Goal: Register for event/course

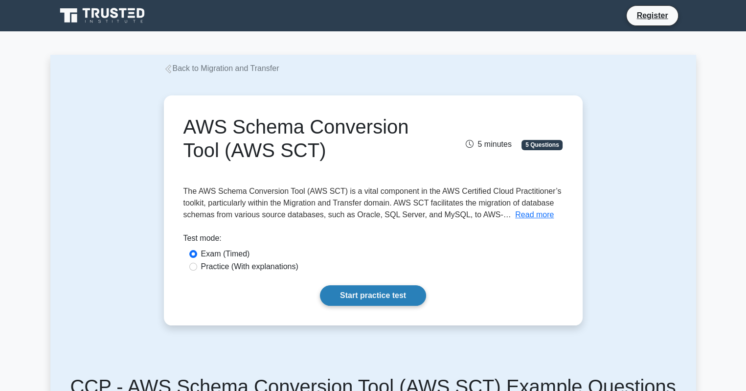
click at [358, 293] on link "Start practice test" at bounding box center [373, 295] width 106 height 21
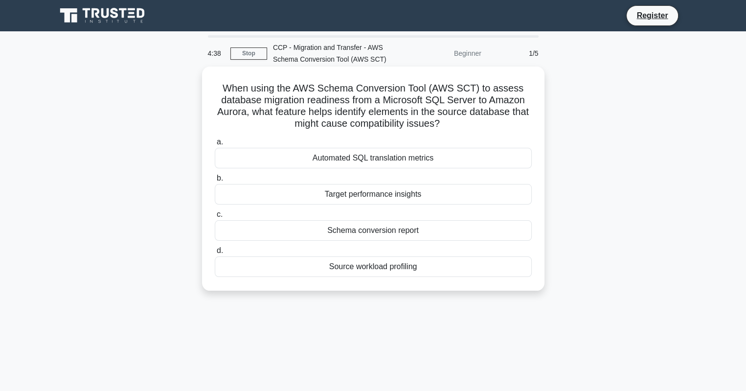
click at [387, 230] on div "Schema conversion report" at bounding box center [373, 230] width 317 height 21
click at [215, 218] on input "c. Schema conversion report" at bounding box center [215, 214] width 0 height 6
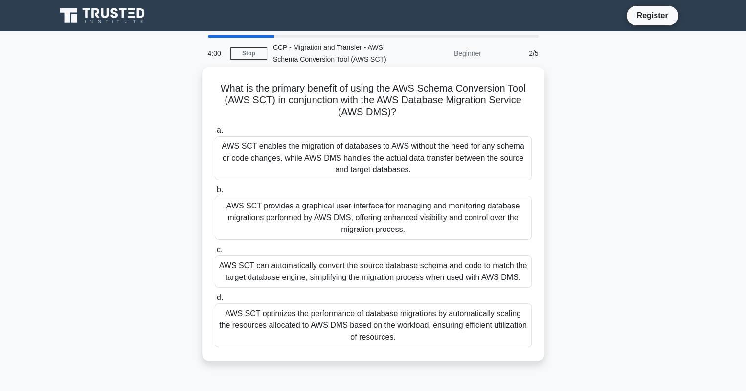
click at [418, 212] on div "AWS SCT provides a graphical user interface for managing and monitoring databas…" at bounding box center [373, 218] width 317 height 44
click at [215, 193] on input "b. AWS SCT provides a graphical user interface for managing and monitoring data…" at bounding box center [215, 190] width 0 height 6
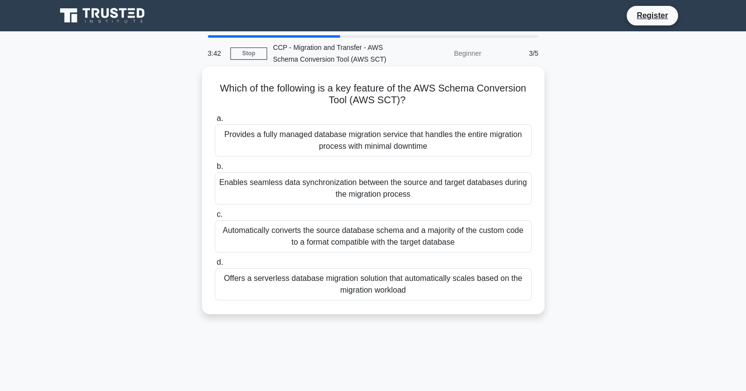
click at [348, 139] on div "Provides a fully managed database migration service that handles the entire mig…" at bounding box center [373, 140] width 317 height 32
click at [215, 122] on input "a. Provides a fully managed database migration service that handles the entire …" at bounding box center [215, 118] width 0 height 6
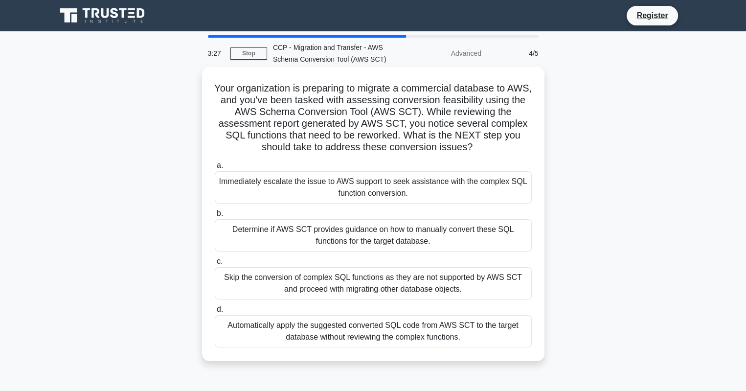
click at [362, 232] on div "Determine if AWS SCT provides guidance on how to manually convert these SQL fun…" at bounding box center [373, 235] width 317 height 32
click at [215, 217] on input "b. Determine if AWS SCT provides guidance on how to manually convert these SQL …" at bounding box center [215, 213] width 0 height 6
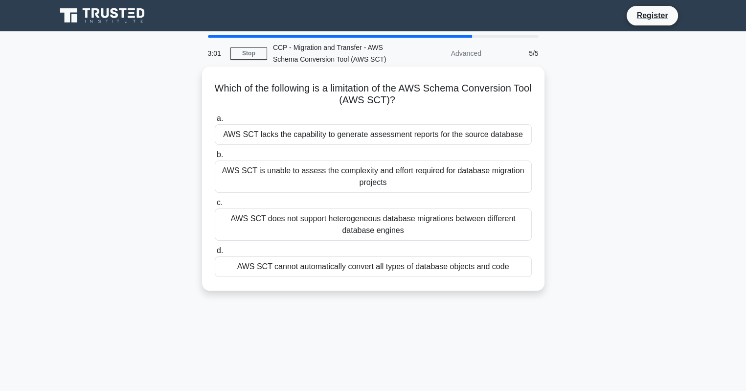
click at [290, 267] on div "AWS SCT cannot automatically convert all types of database objects and code" at bounding box center [373, 266] width 317 height 21
click at [215, 254] on input "d. AWS SCT cannot automatically convert all types of database objects and code" at bounding box center [215, 250] width 0 height 6
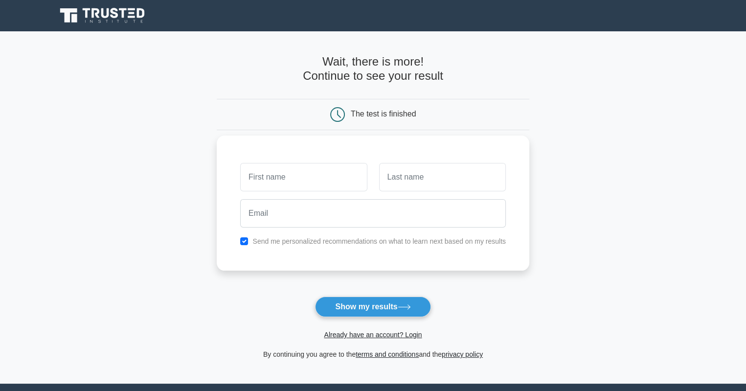
click at [315, 175] on input "text" at bounding box center [303, 177] width 127 height 28
type input "DMITRIY"
click at [411, 186] on input "text" at bounding box center [442, 177] width 127 height 28
type input "KOTKOV"
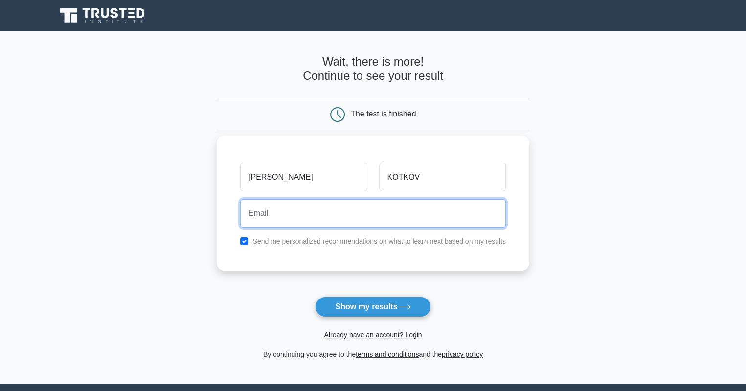
click at [340, 219] on input "email" at bounding box center [372, 213] width 265 height 28
type input "kotkov777@yahoo.com"
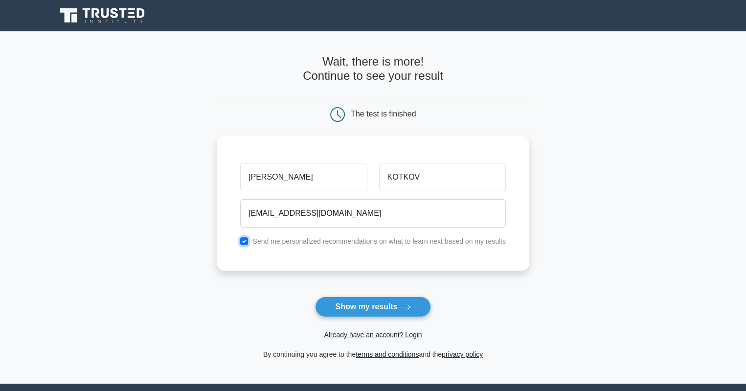
click at [246, 242] on input "checkbox" at bounding box center [244, 241] width 8 height 8
checkbox input "false"
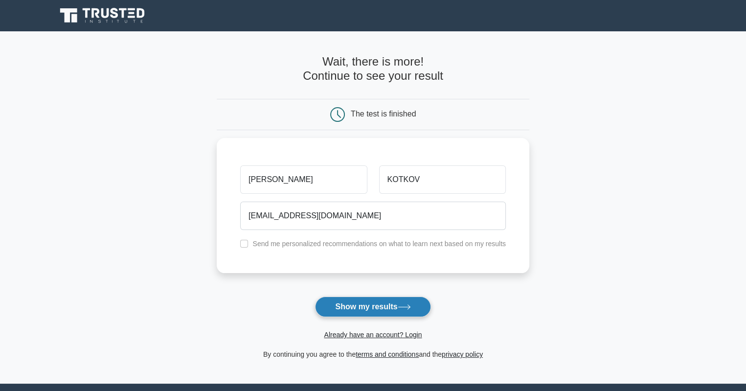
click at [356, 306] on button "Show my results" at bounding box center [372, 306] width 115 height 21
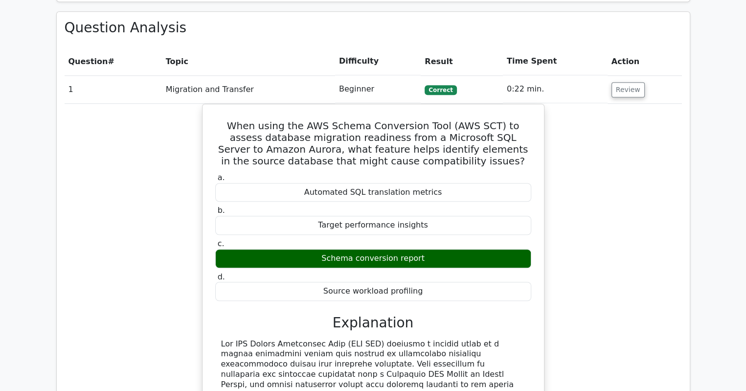
scroll to position [929, 0]
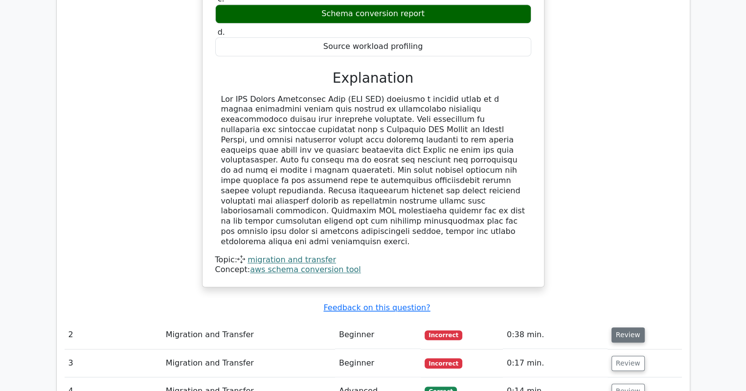
click at [623, 327] on button "Review" at bounding box center [627, 334] width 33 height 15
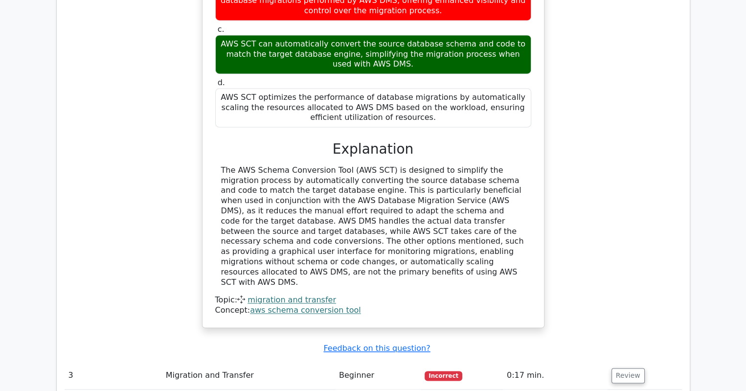
scroll to position [1418, 0]
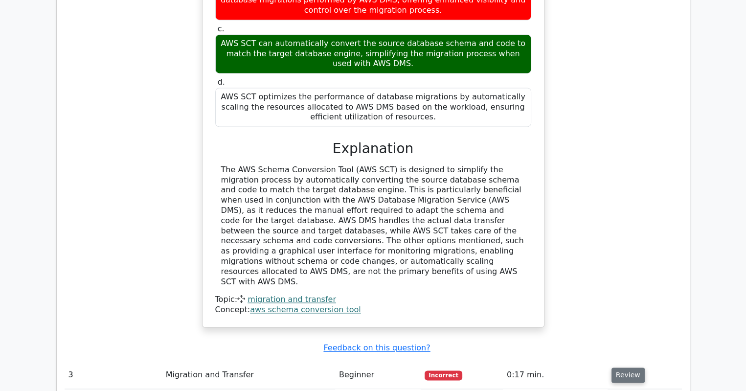
click at [619, 367] on button "Review" at bounding box center [627, 374] width 33 height 15
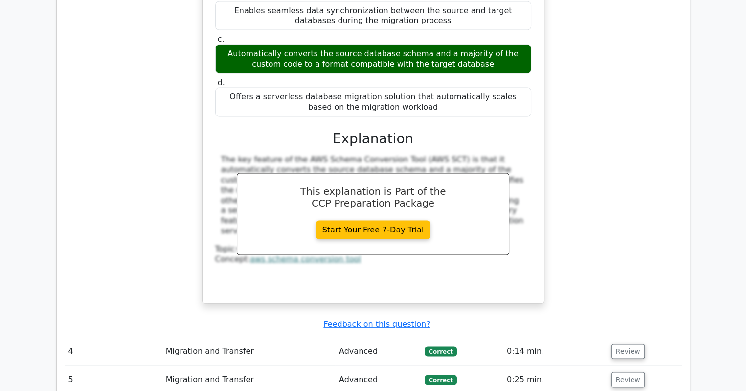
scroll to position [1907, 0]
